Goal: Find specific page/section: Find specific page/section

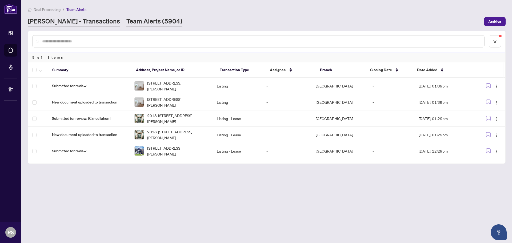
click at [60, 23] on link "[PERSON_NAME] - Transactions" at bounding box center [74, 22] width 92 height 10
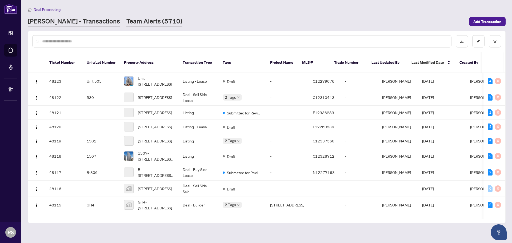
click at [126, 22] on link "Team Alerts (5710)" at bounding box center [154, 22] width 56 height 10
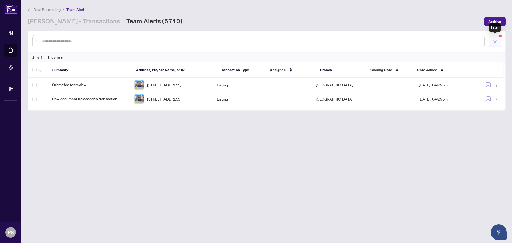
click at [494, 42] on icon "filter" at bounding box center [495, 41] width 4 height 4
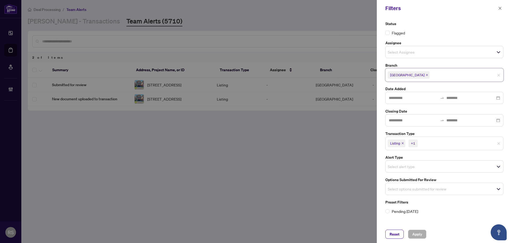
click at [431, 76] on input "search" at bounding box center [449, 75] width 37 height 6
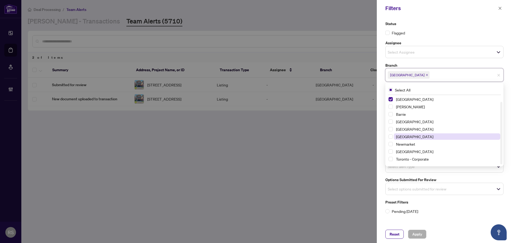
scroll to position [6, 0]
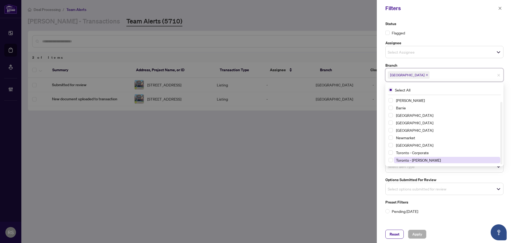
click at [423, 160] on span "Toronto - [PERSON_NAME]" at bounding box center [418, 160] width 45 height 5
click at [425, 75] on icon "close" at bounding box center [426, 75] width 3 height 3
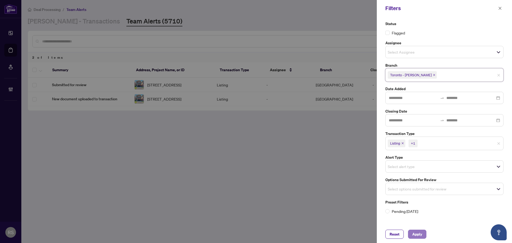
click at [417, 235] on span "Apply" at bounding box center [417, 234] width 10 height 9
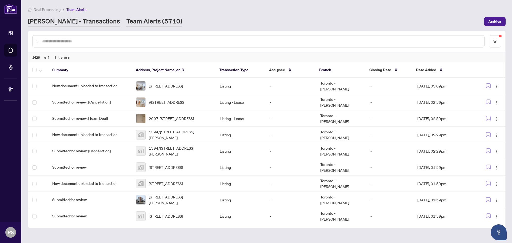
click at [66, 19] on link "[PERSON_NAME] - Transactions" at bounding box center [74, 22] width 92 height 10
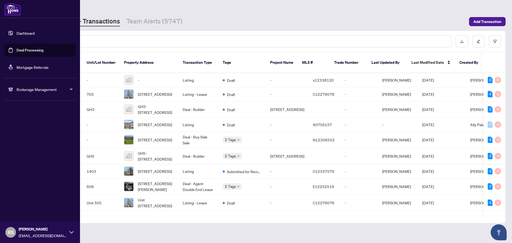
click at [15, 229] on div "RS [PERSON_NAME] [EMAIL_ADDRESS][DOMAIN_NAME]" at bounding box center [40, 232] width 80 height 21
click at [18, 211] on span "Logout" at bounding box center [21, 211] width 12 height 9
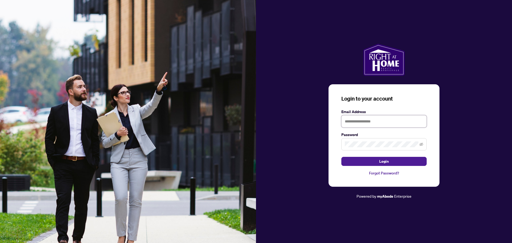
type input "**********"
